Goal: Task Accomplishment & Management: Manage account settings

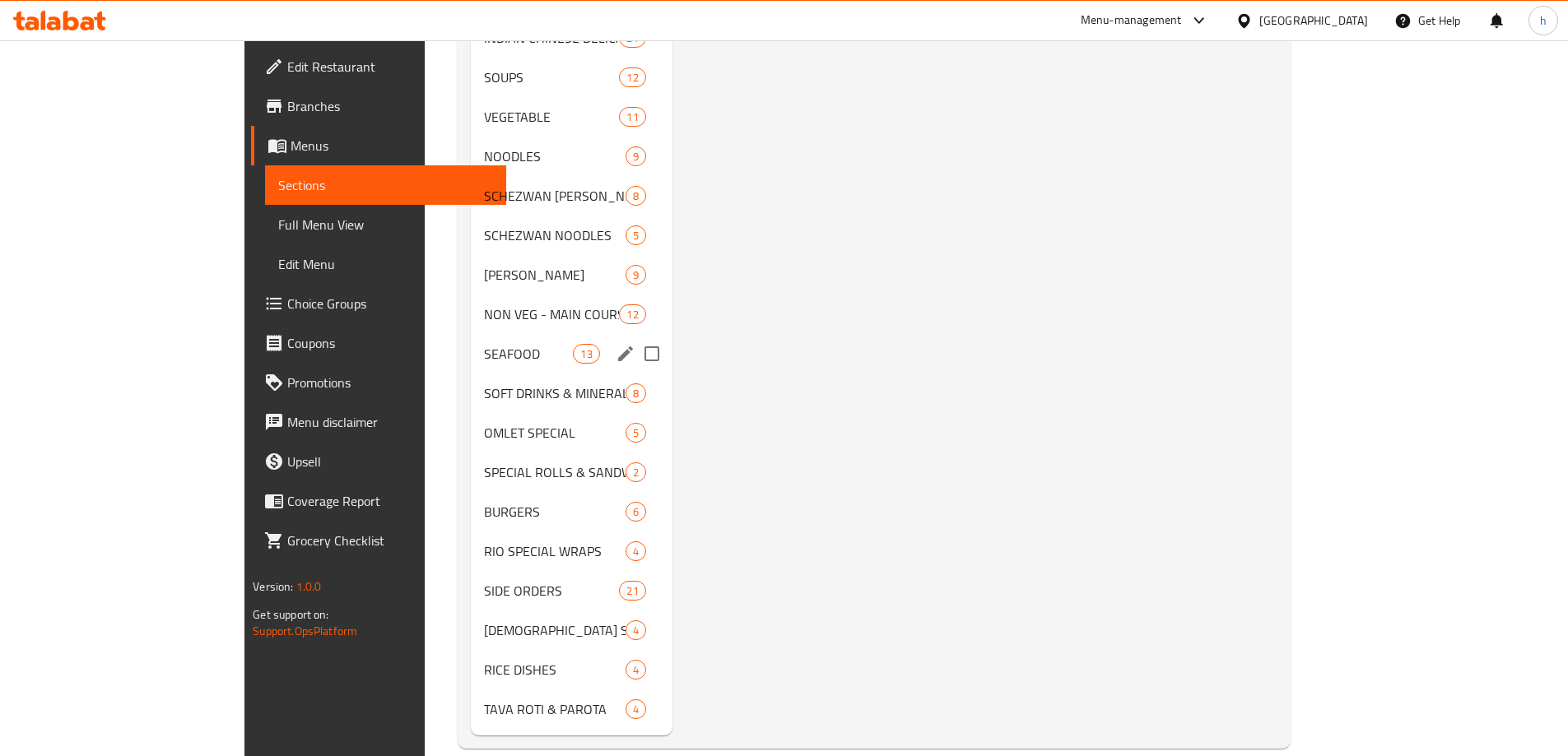
scroll to position [1159, 0]
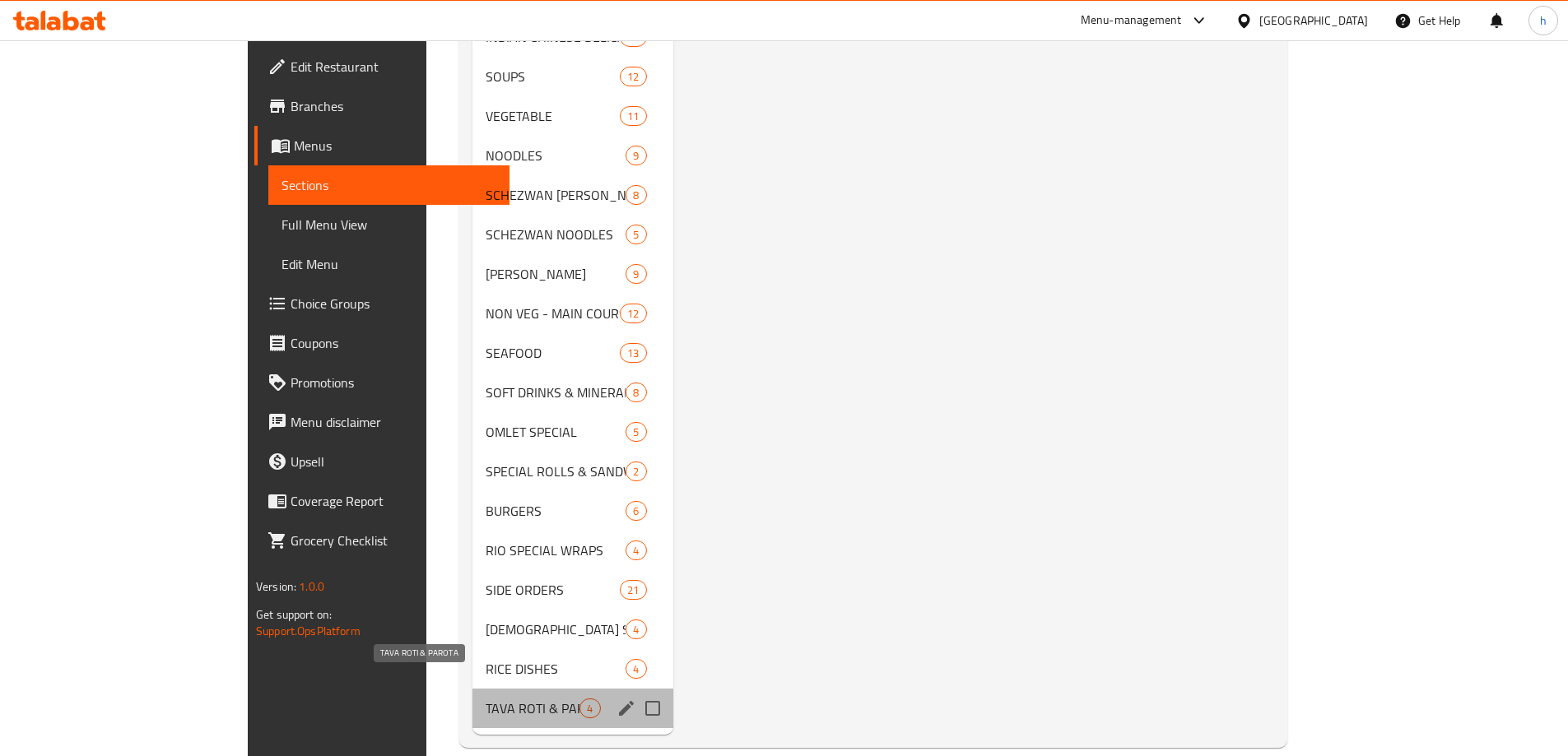
click at [495, 698] on span "TAVA ROTI & PAROTA" at bounding box center [532, 707] width 94 height 19
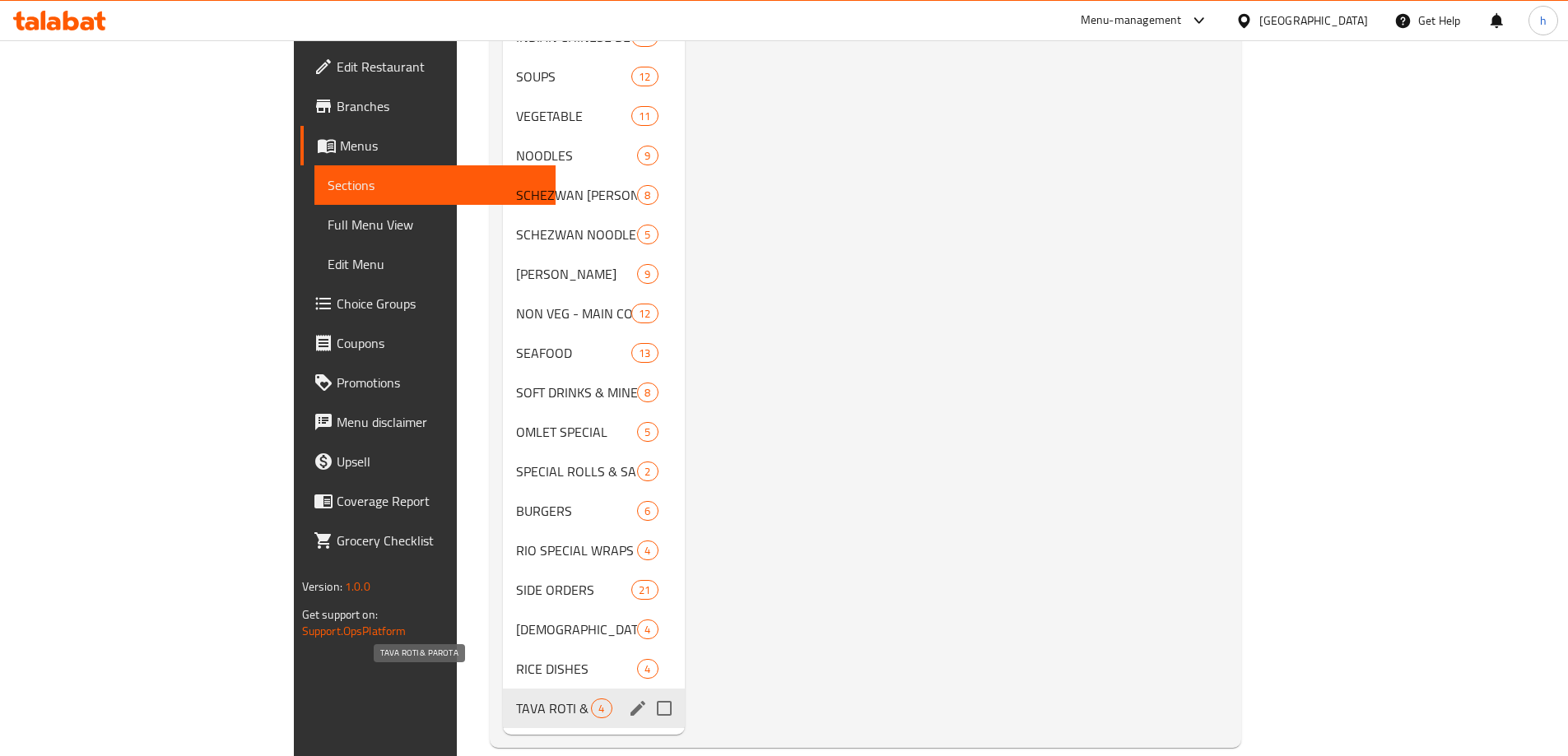
click at [516, 698] on span "TAVA ROTI & PAROTA" at bounding box center [552, 707] width 74 height 19
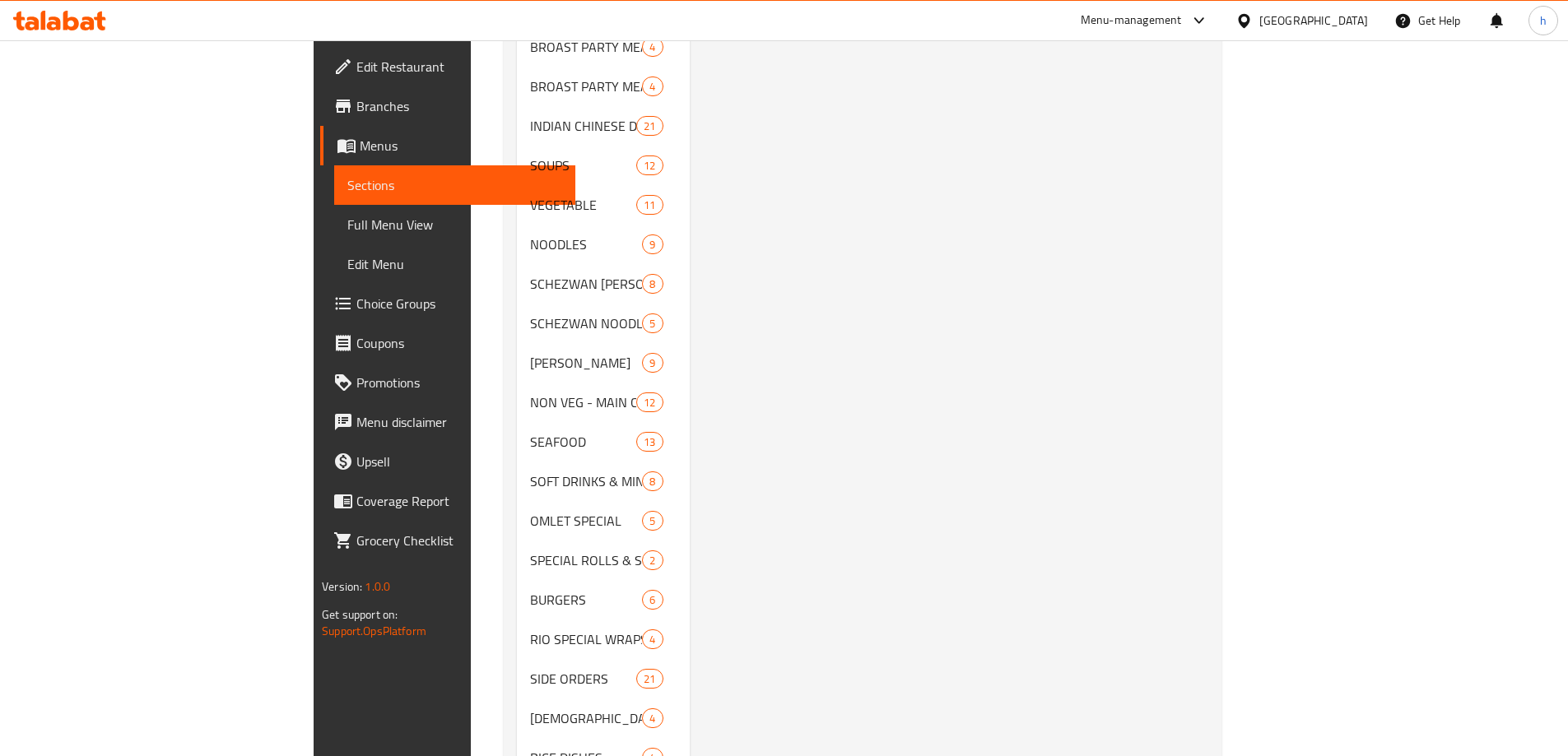
scroll to position [1159, 0]
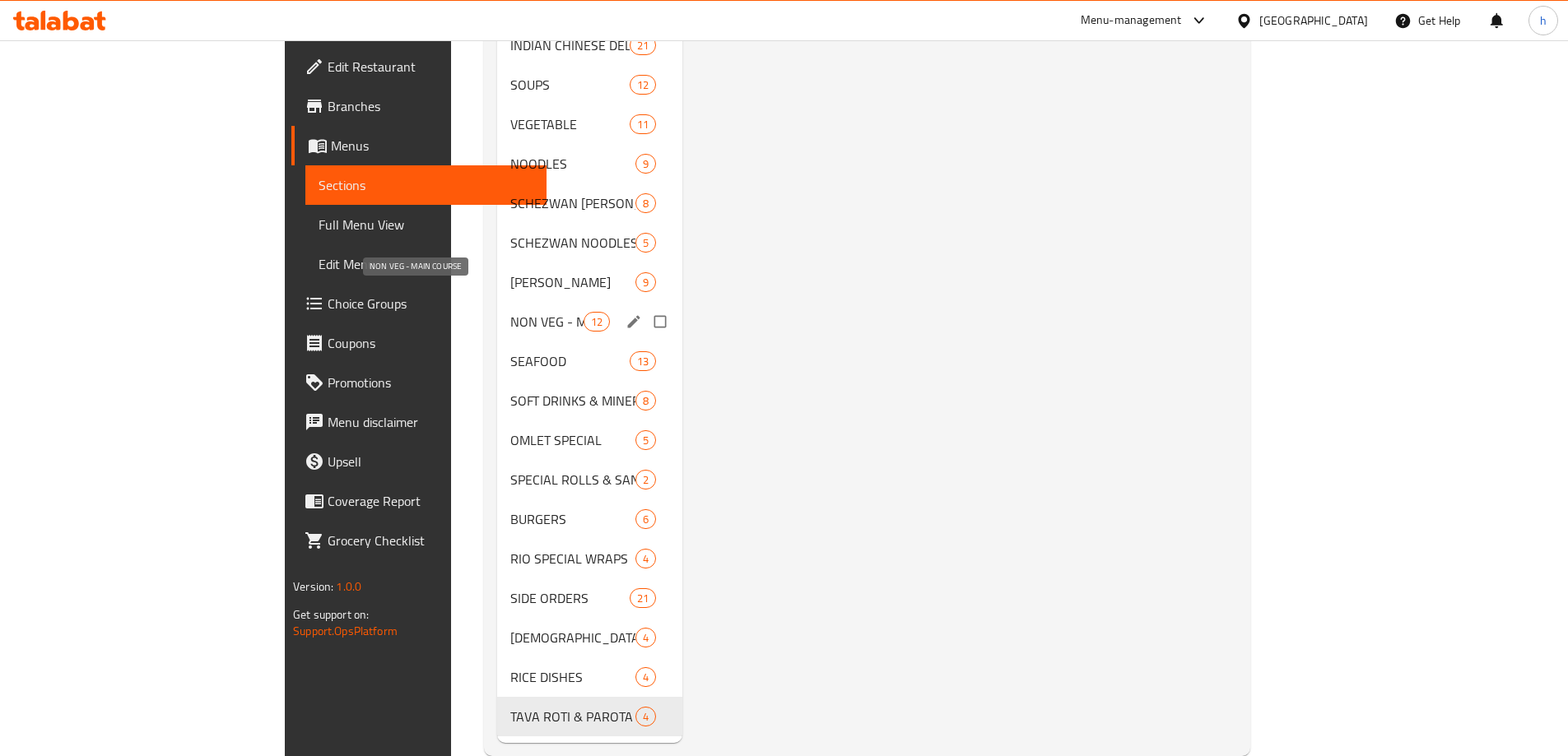
scroll to position [1159, 0]
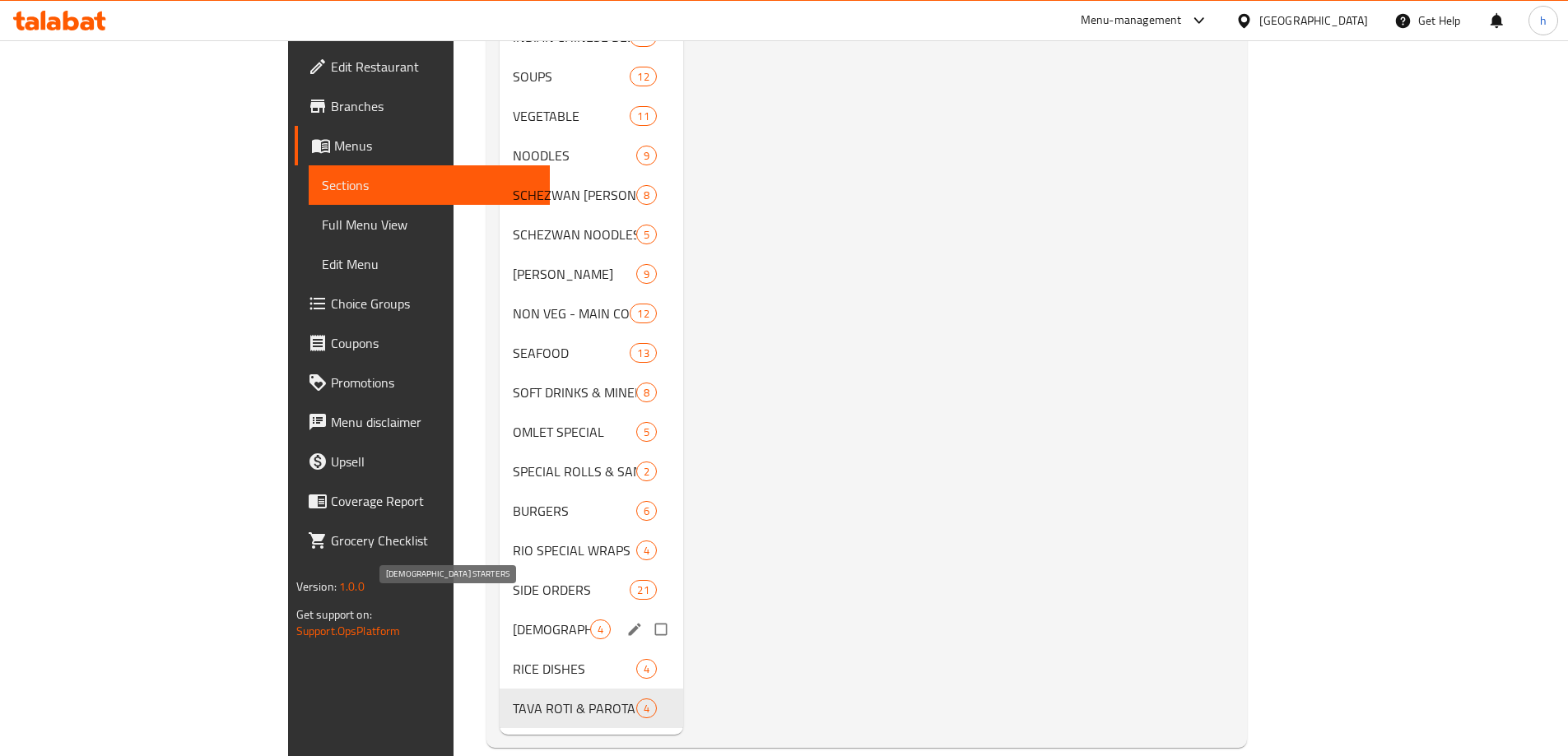
click at [513, 619] on span "[DEMOGRAPHIC_DATA] STARTERS" at bounding box center [551, 628] width 77 height 19
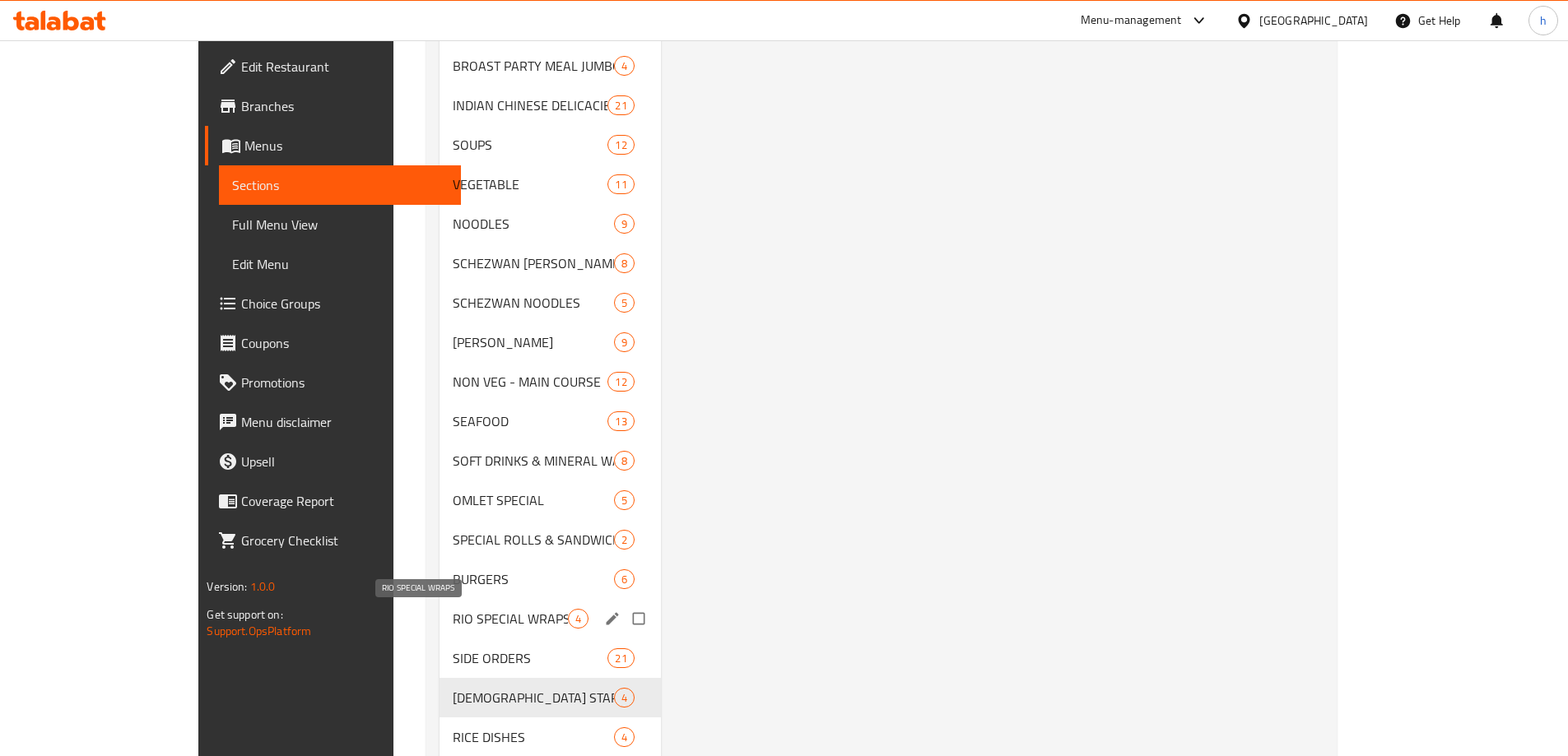
scroll to position [1159, 0]
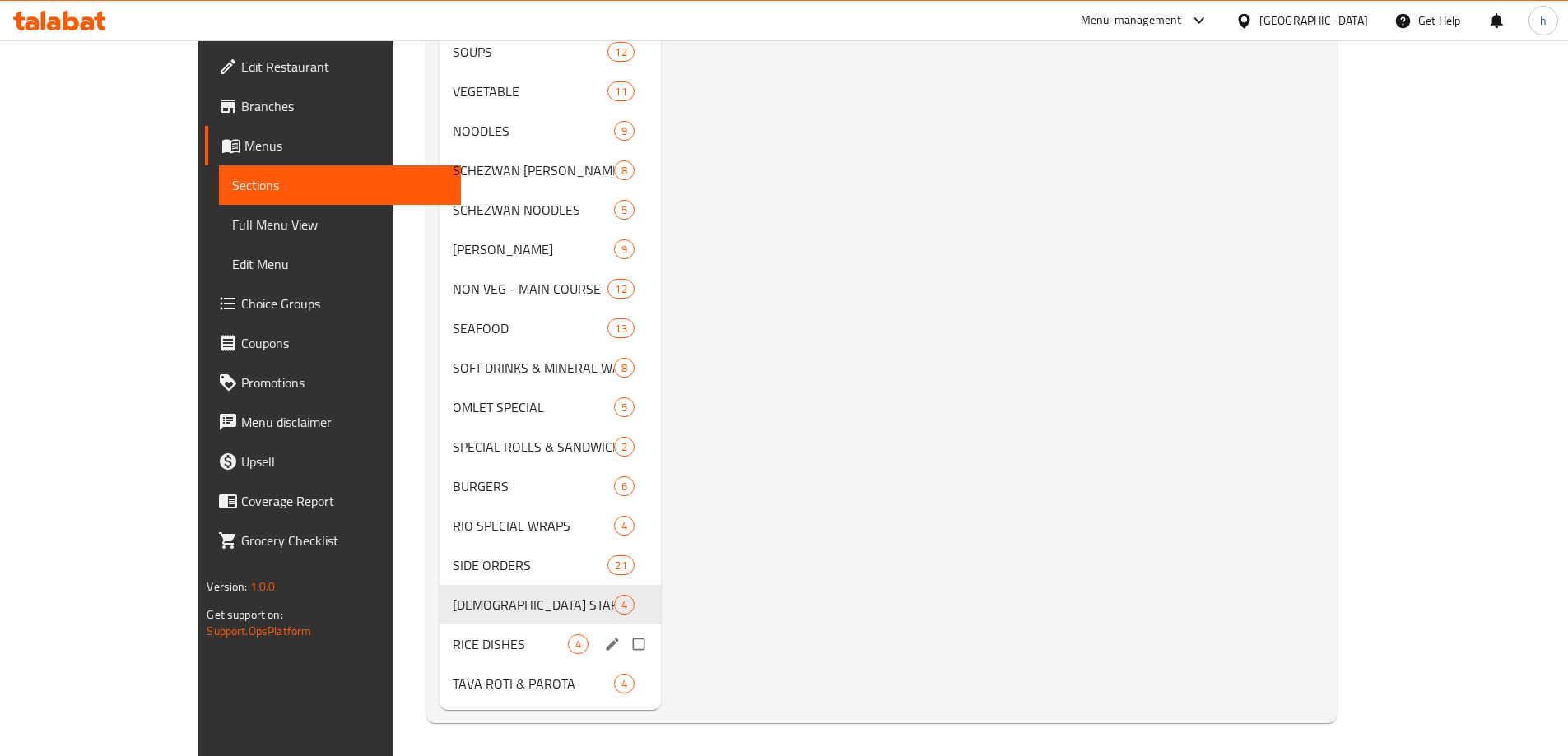
click at [452, 647] on span "RICE DISHES" at bounding box center [509, 643] width 114 height 19
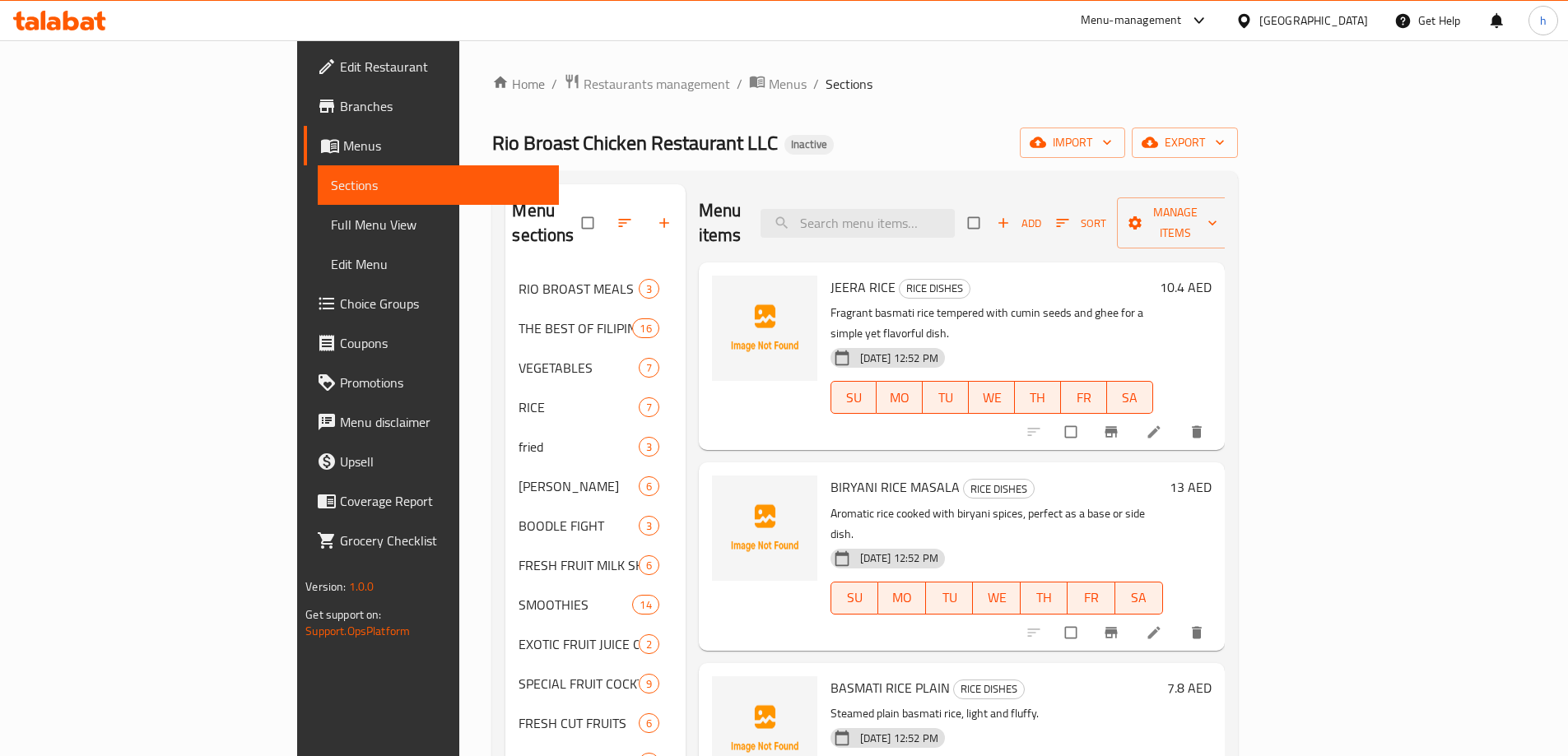
click at [813, 93] on ol "Home / Restaurants management / Menus / Sections" at bounding box center [864, 84] width 744 height 21
